Goal: Information Seeking & Learning: Check status

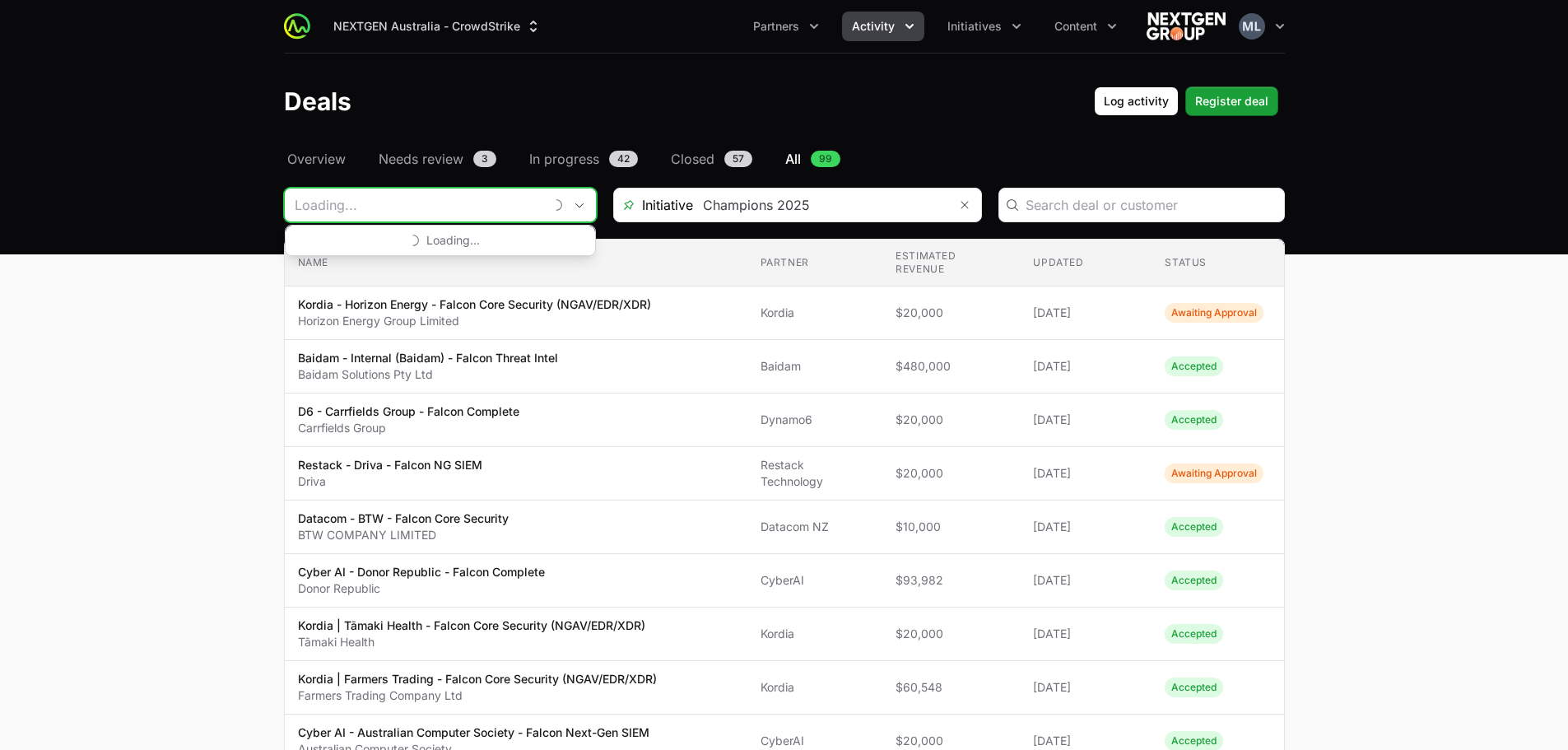
click at [486, 201] on input "Deals Filters" at bounding box center [413, 205] width 258 height 33
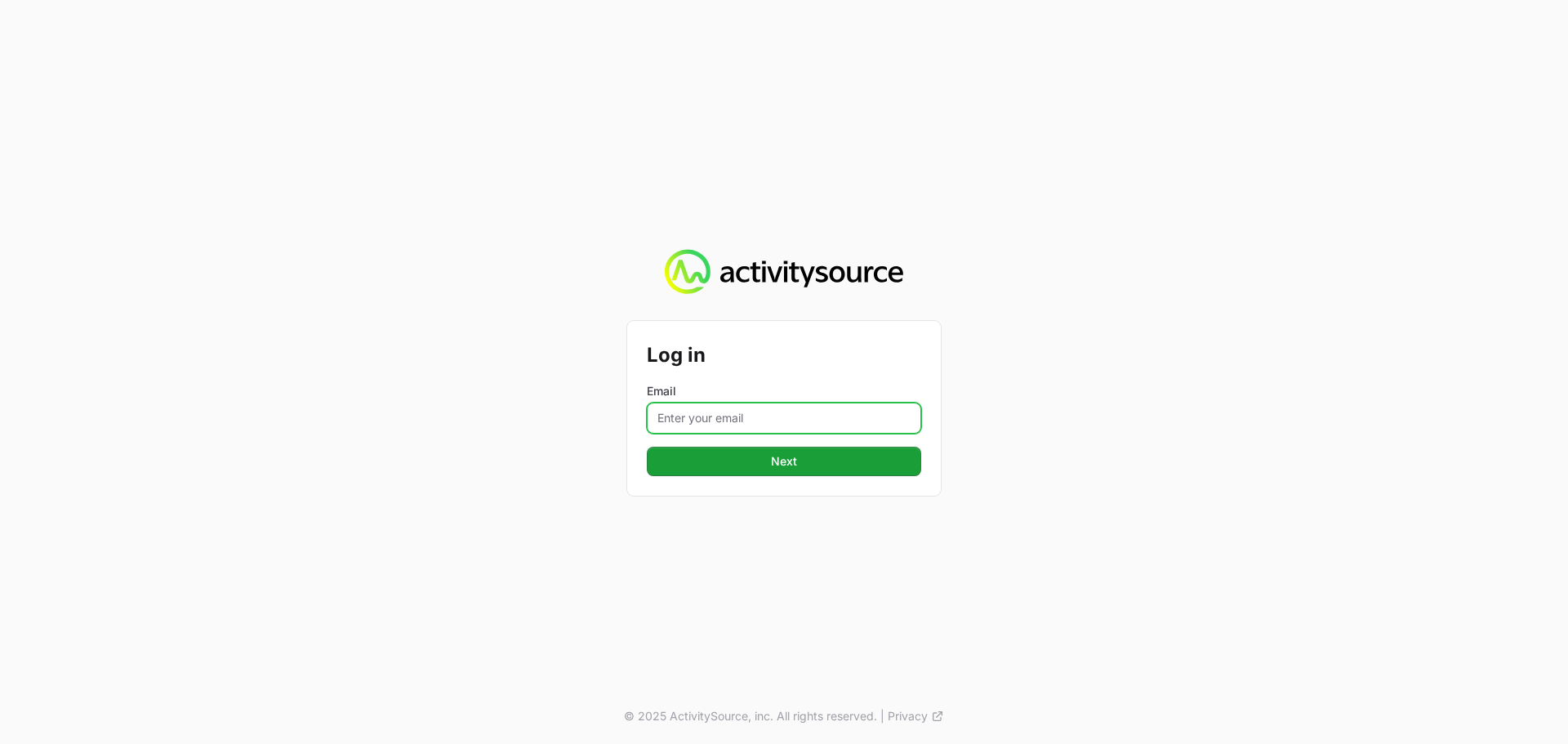
click at [739, 427] on input "Email" at bounding box center [784, 418] width 275 height 31
type input "Mustafa.larki@nextgen.group"
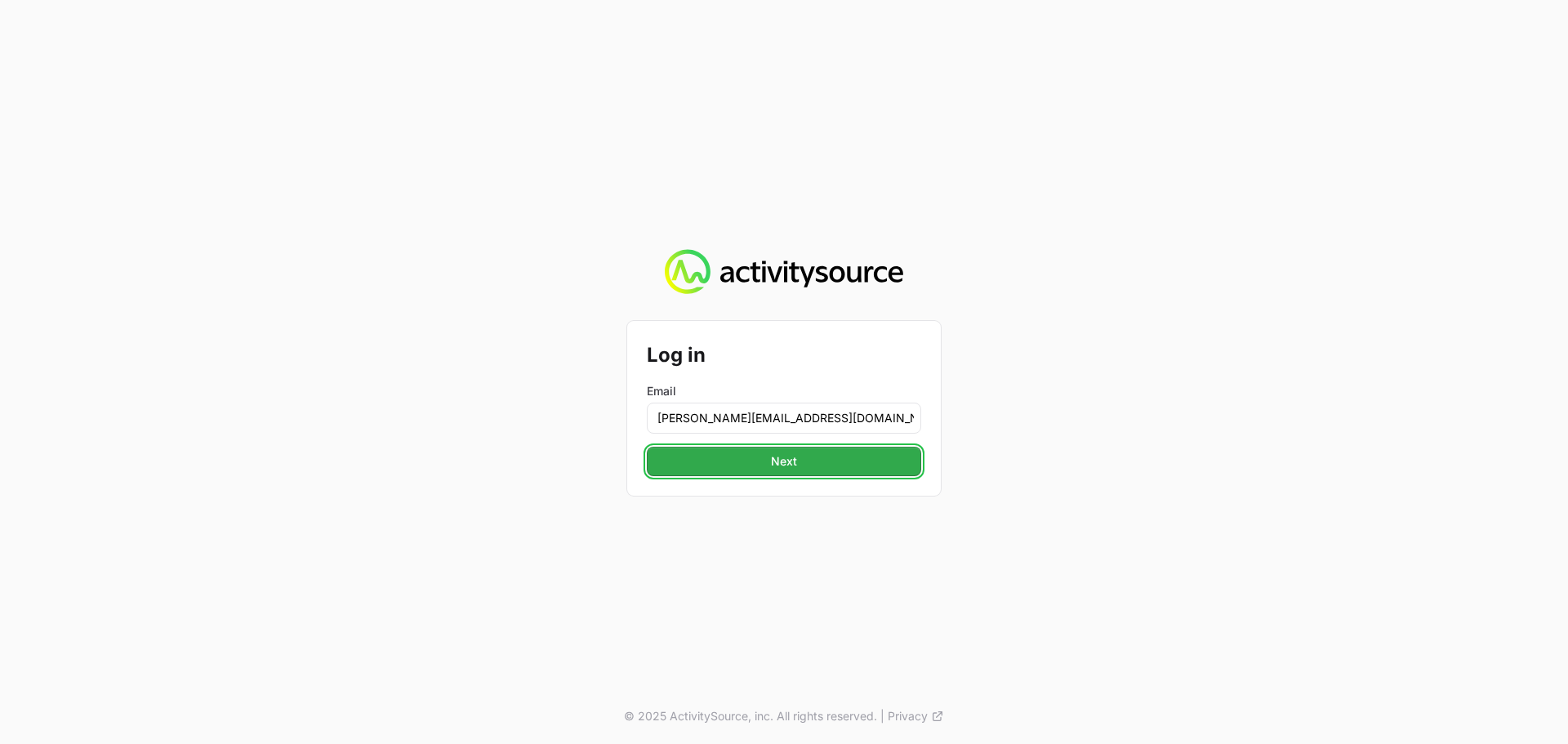
click at [812, 461] on span "Next" at bounding box center [784, 461] width 254 height 19
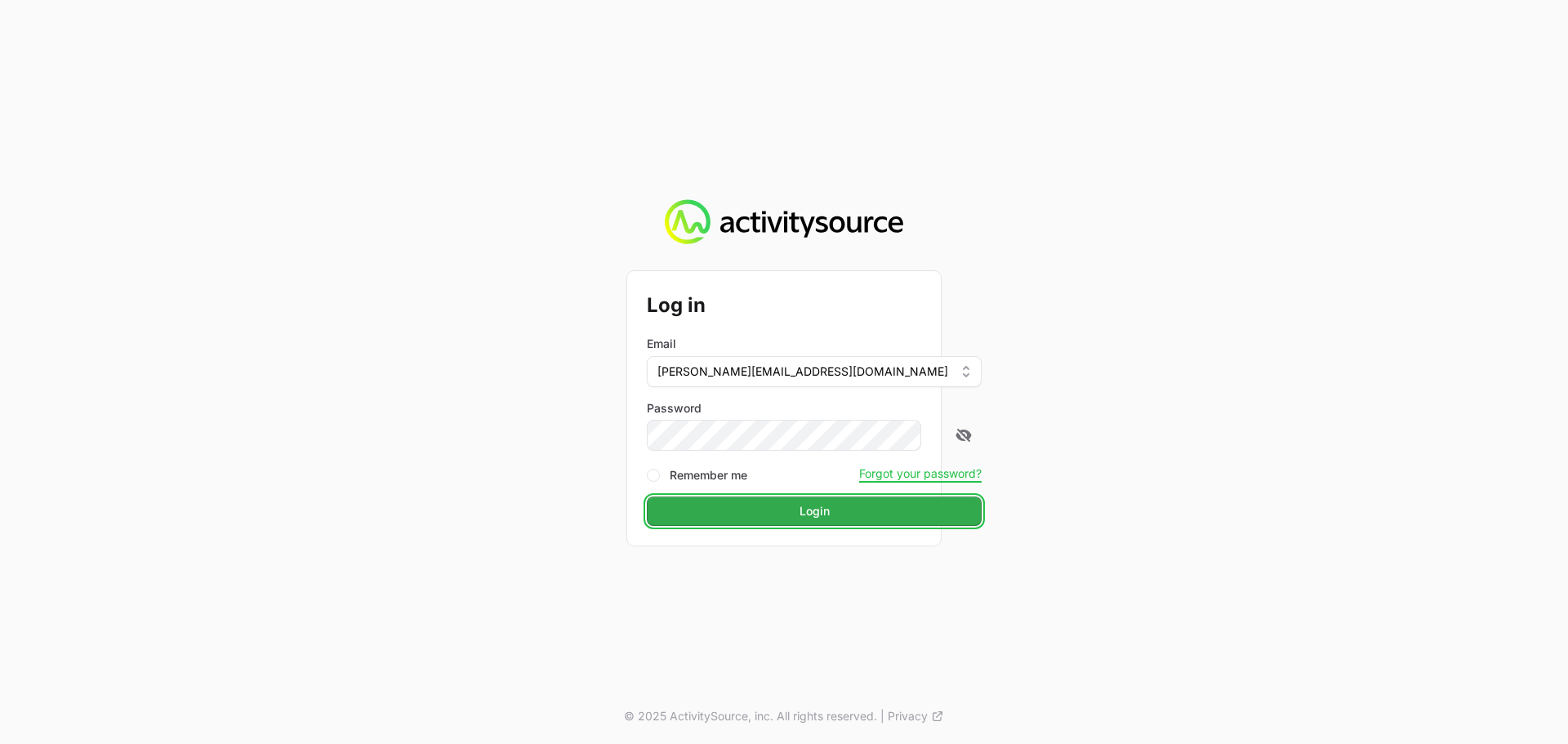
click at [773, 513] on span "Login" at bounding box center [814, 511] width 315 height 19
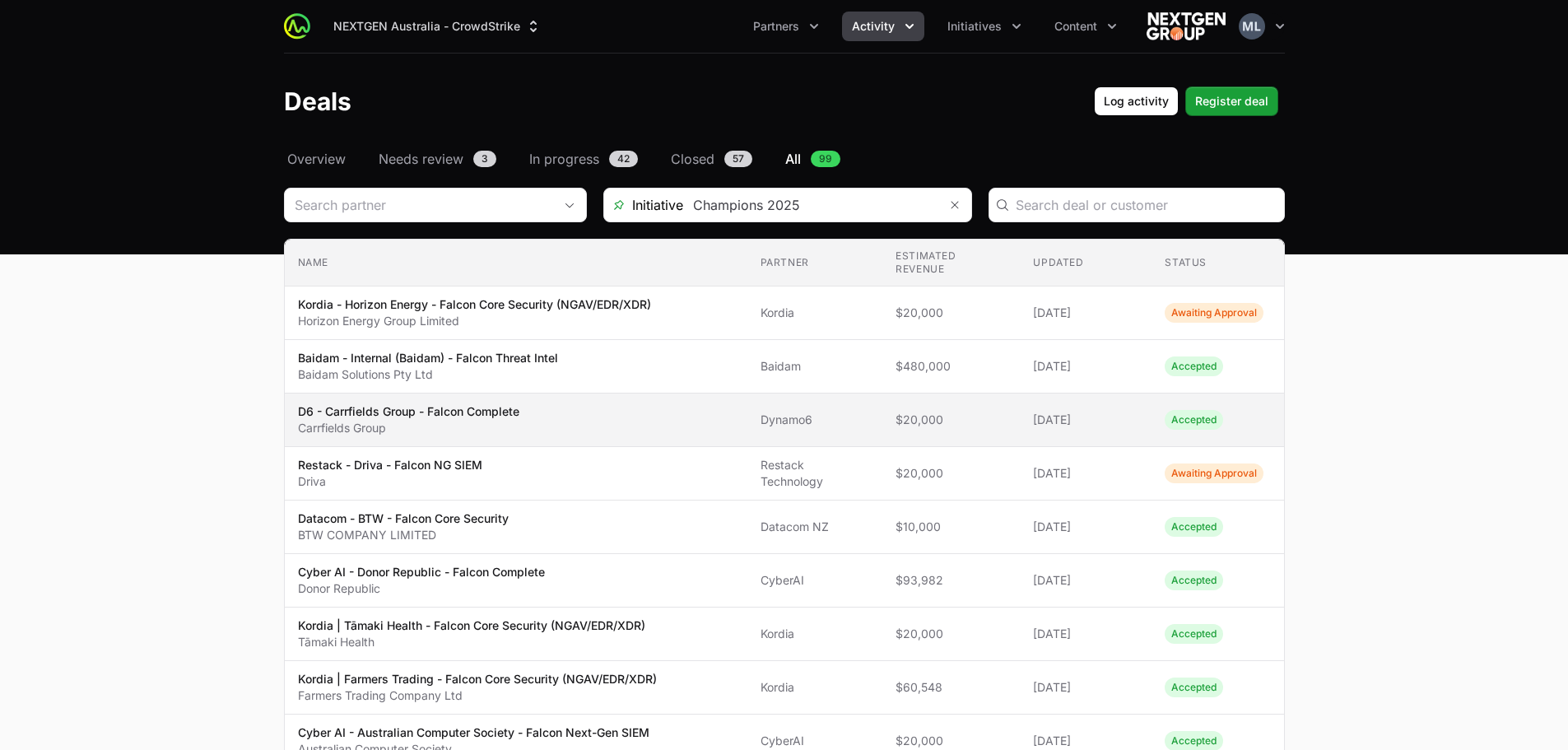
click at [526, 416] on span "D6 - Carrfields Group - Falcon Complete Carrfields Group" at bounding box center [516, 420] width 436 height 33
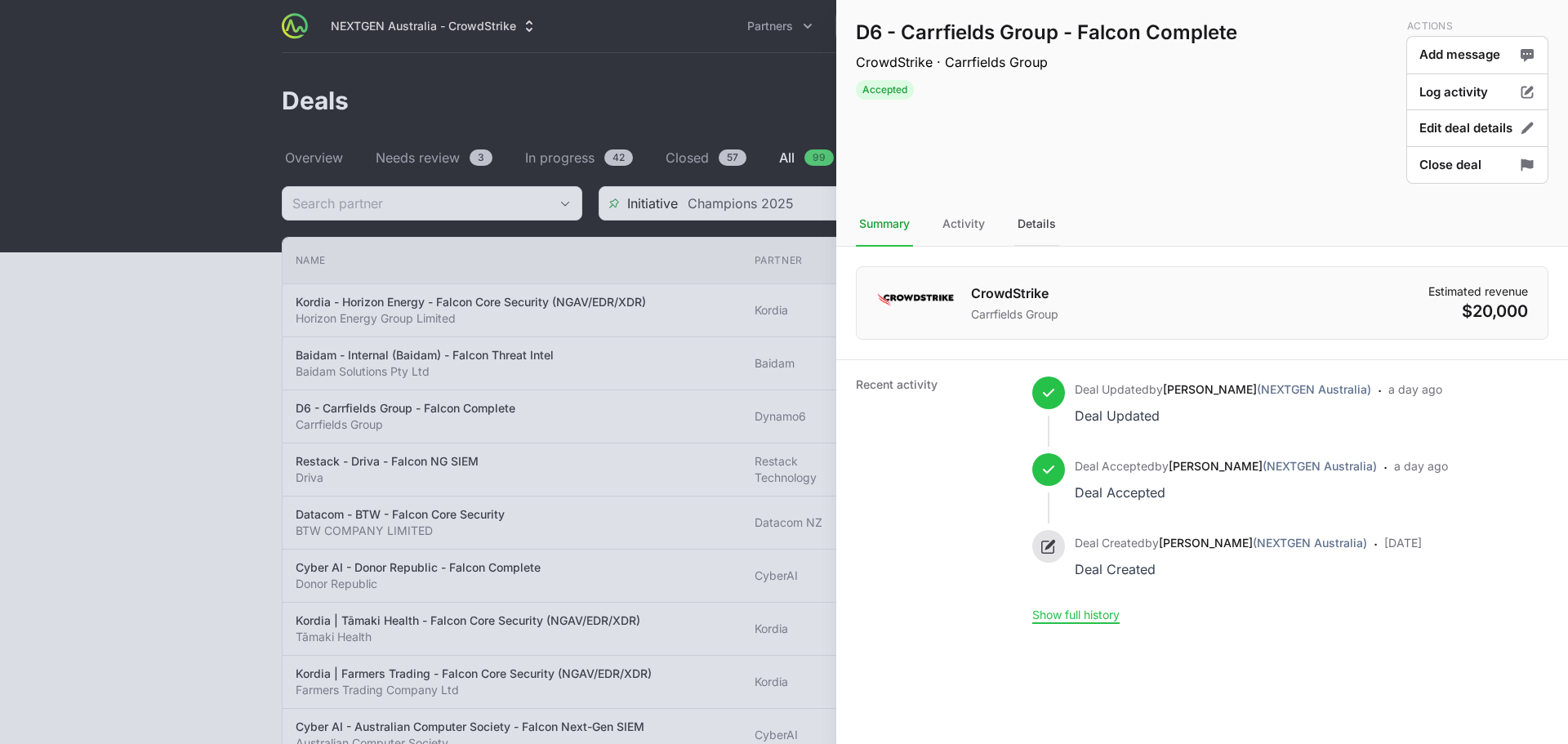
click at [1025, 238] on div "Details" at bounding box center [1036, 224] width 45 height 44
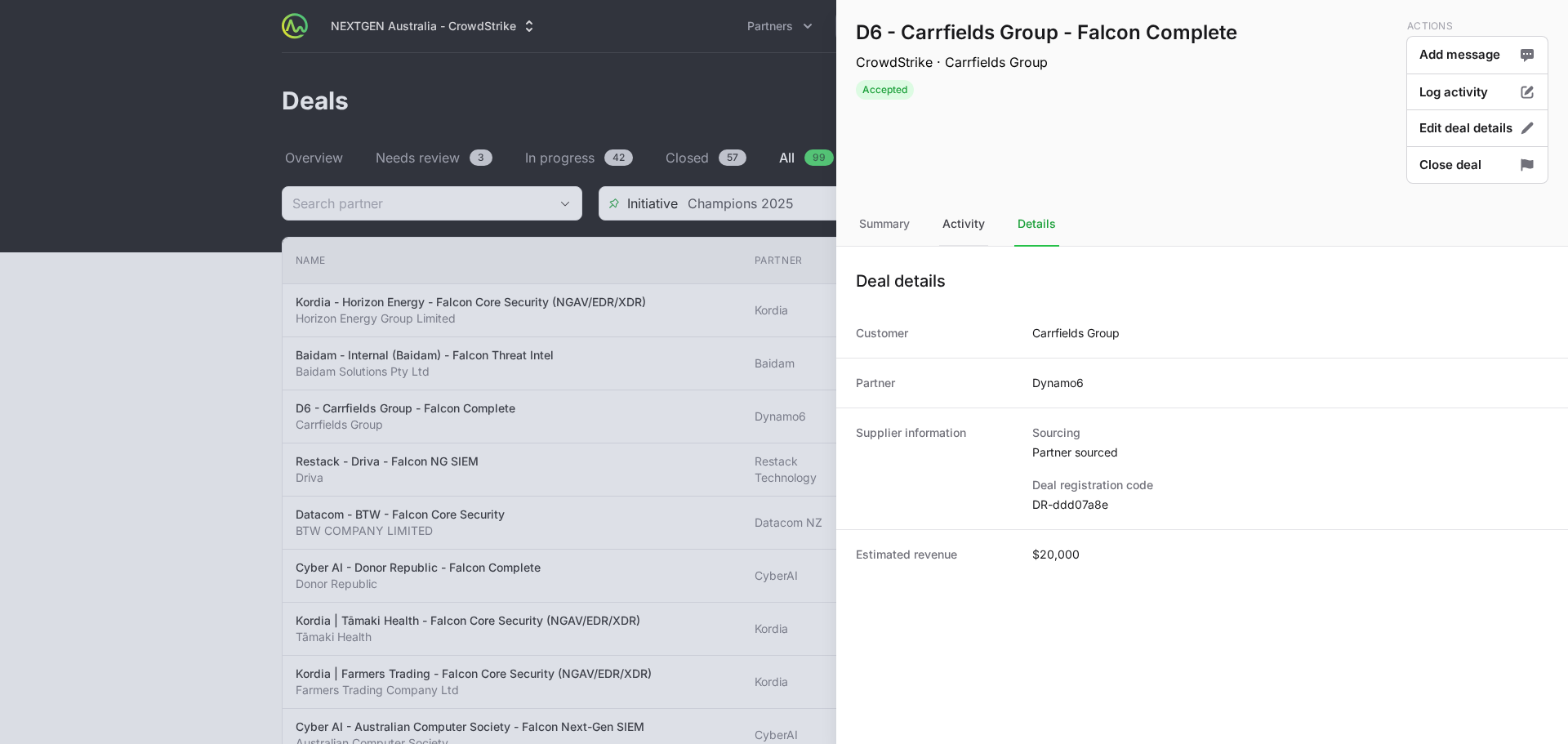
click at [977, 228] on div "Activity" at bounding box center [964, 224] width 49 height 44
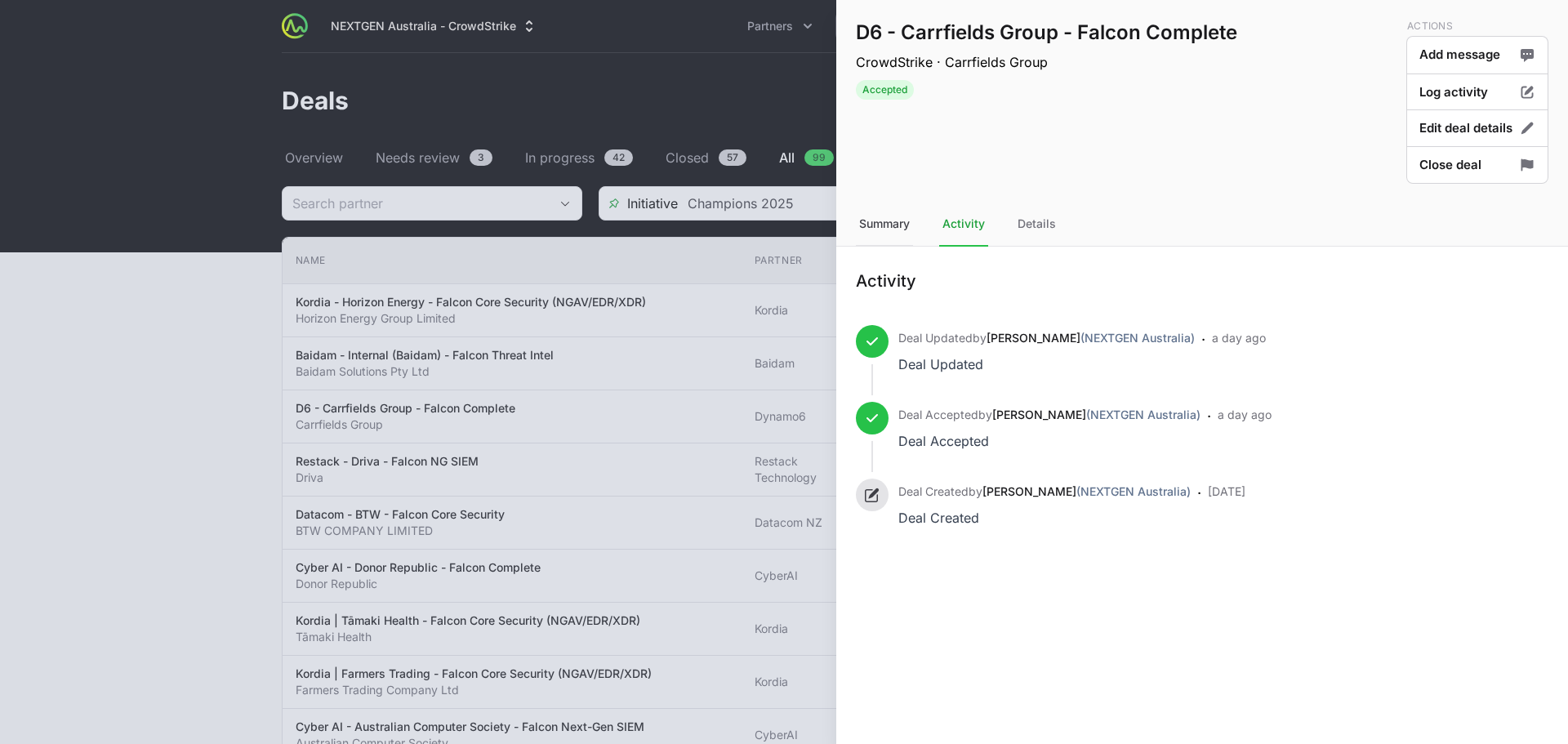
click at [870, 216] on div "Summary" at bounding box center [885, 224] width 57 height 44
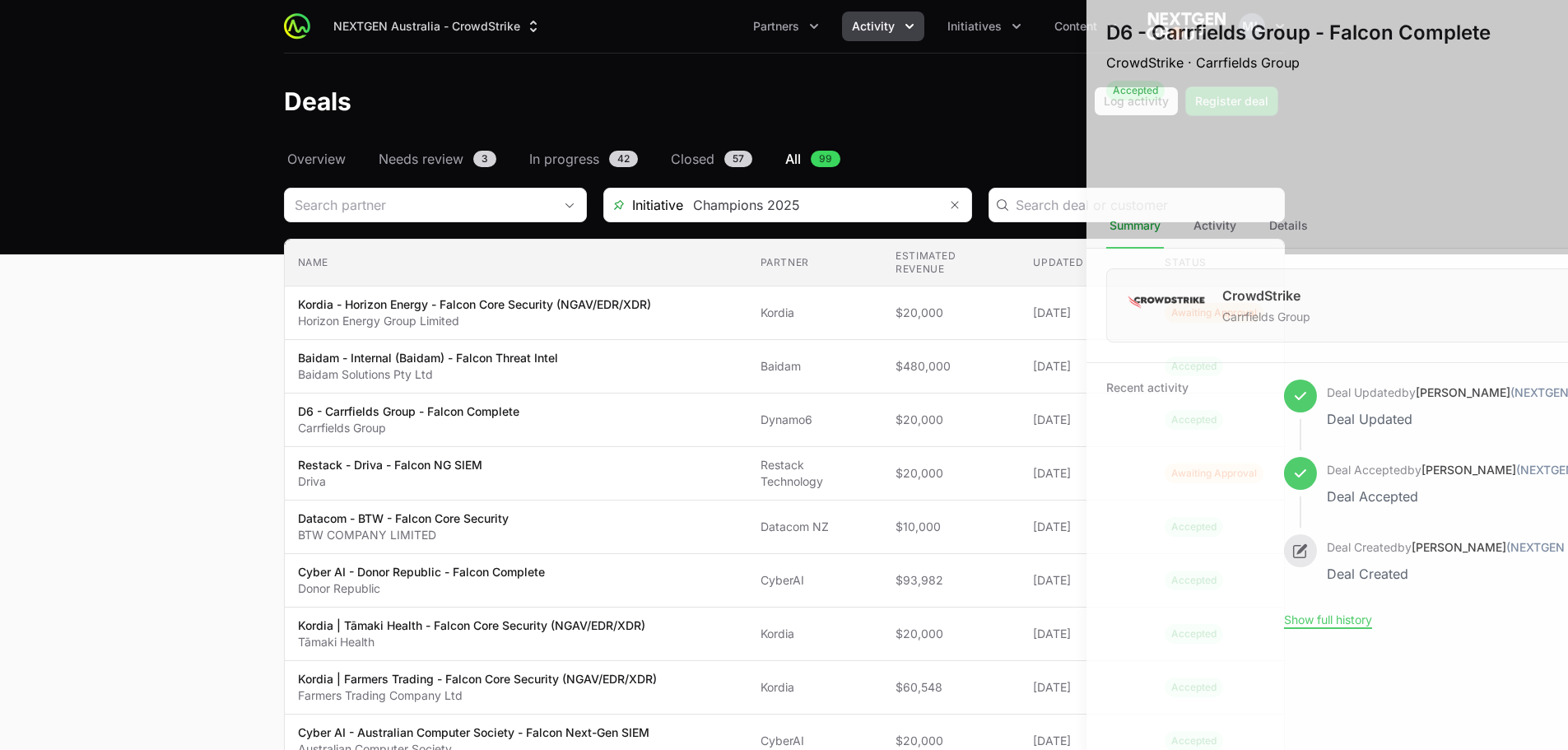
click at [760, 407] on div at bounding box center [784, 375] width 1568 height 750
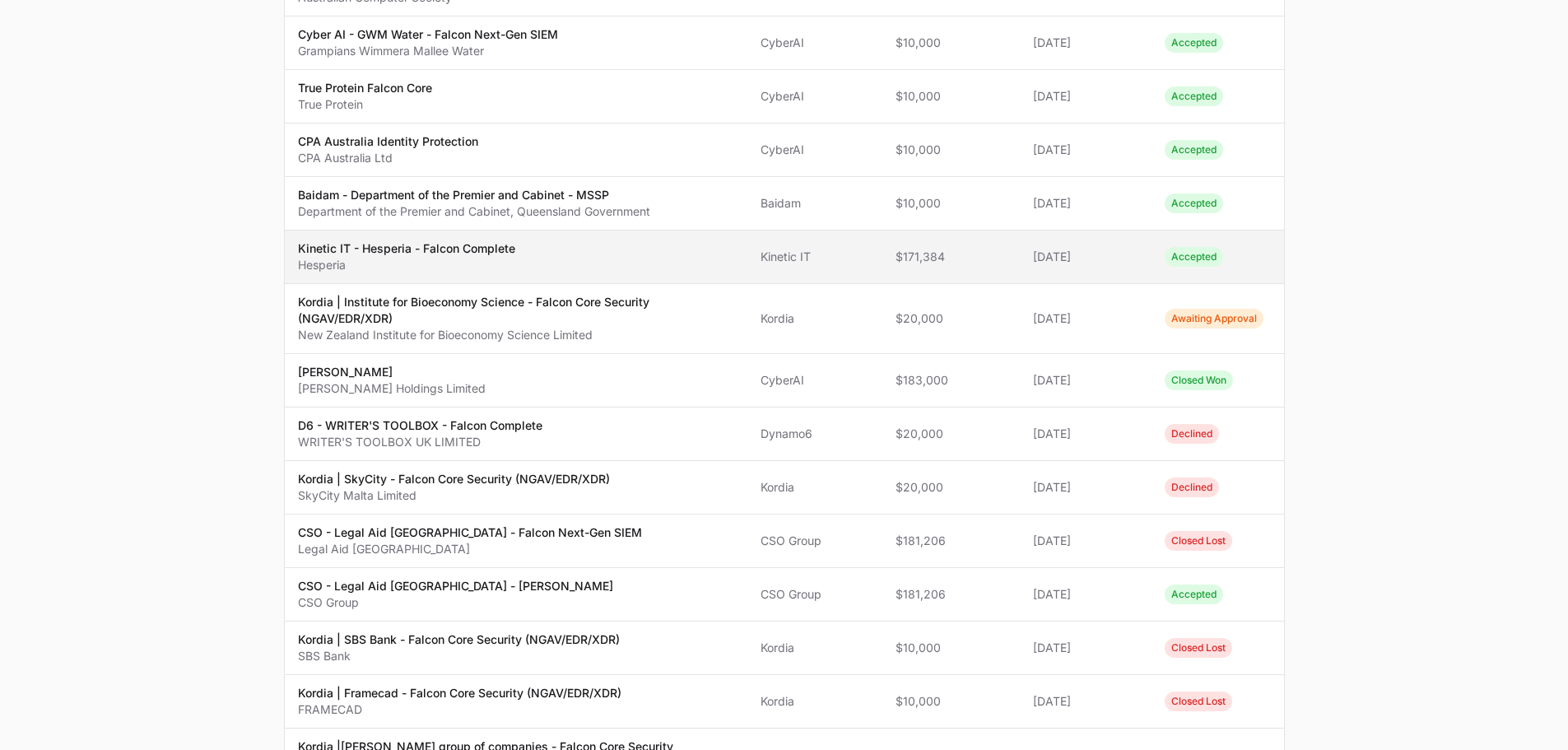
scroll to position [905, 0]
